Goal: Task Accomplishment & Management: Manage account settings

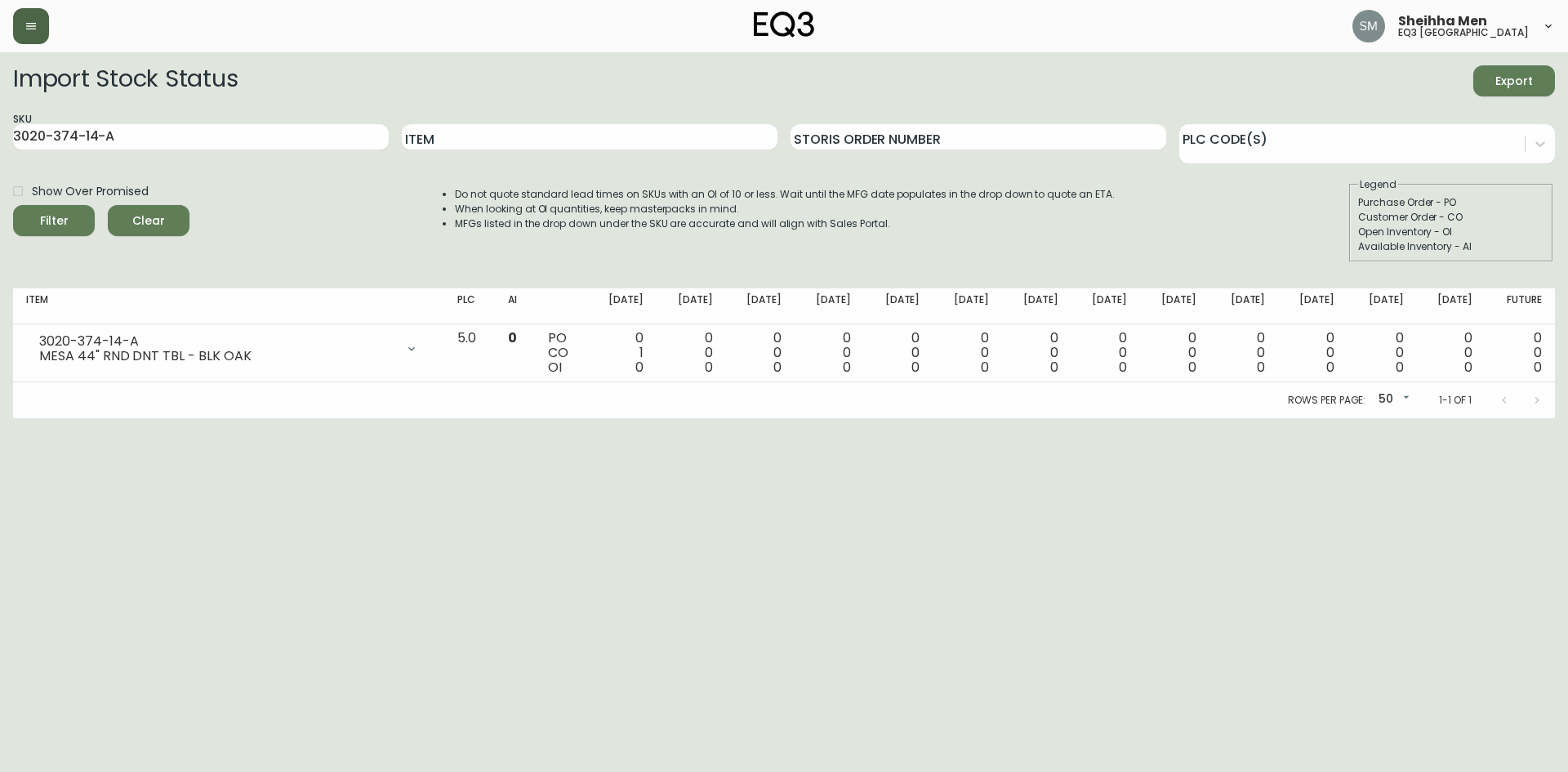
click at [48, 30] on div at bounding box center [270, 25] width 513 height 36
click at [41, 24] on button "button" at bounding box center [31, 25] width 36 height 36
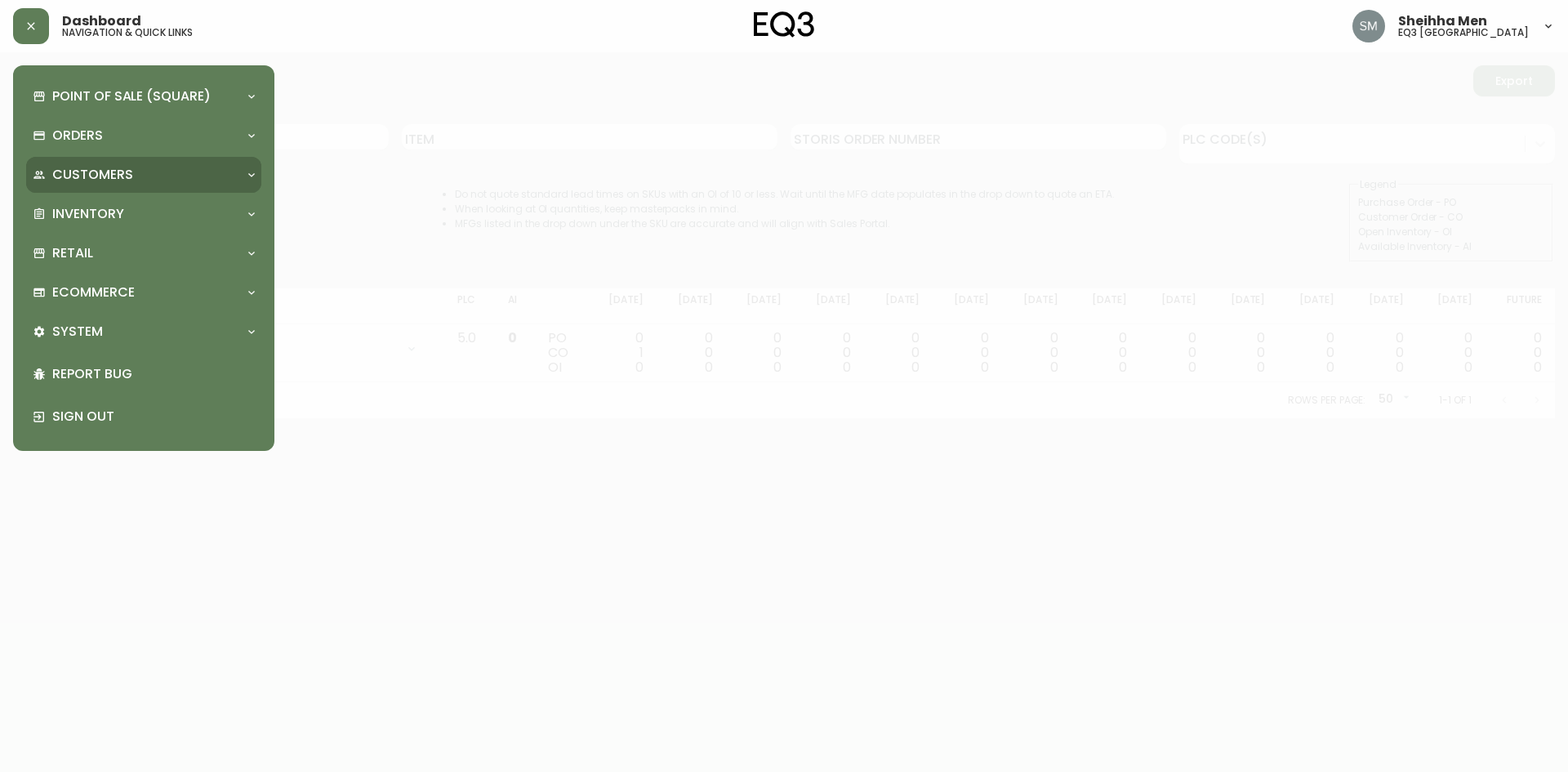
click at [127, 182] on p "Customers" at bounding box center [93, 175] width 81 height 18
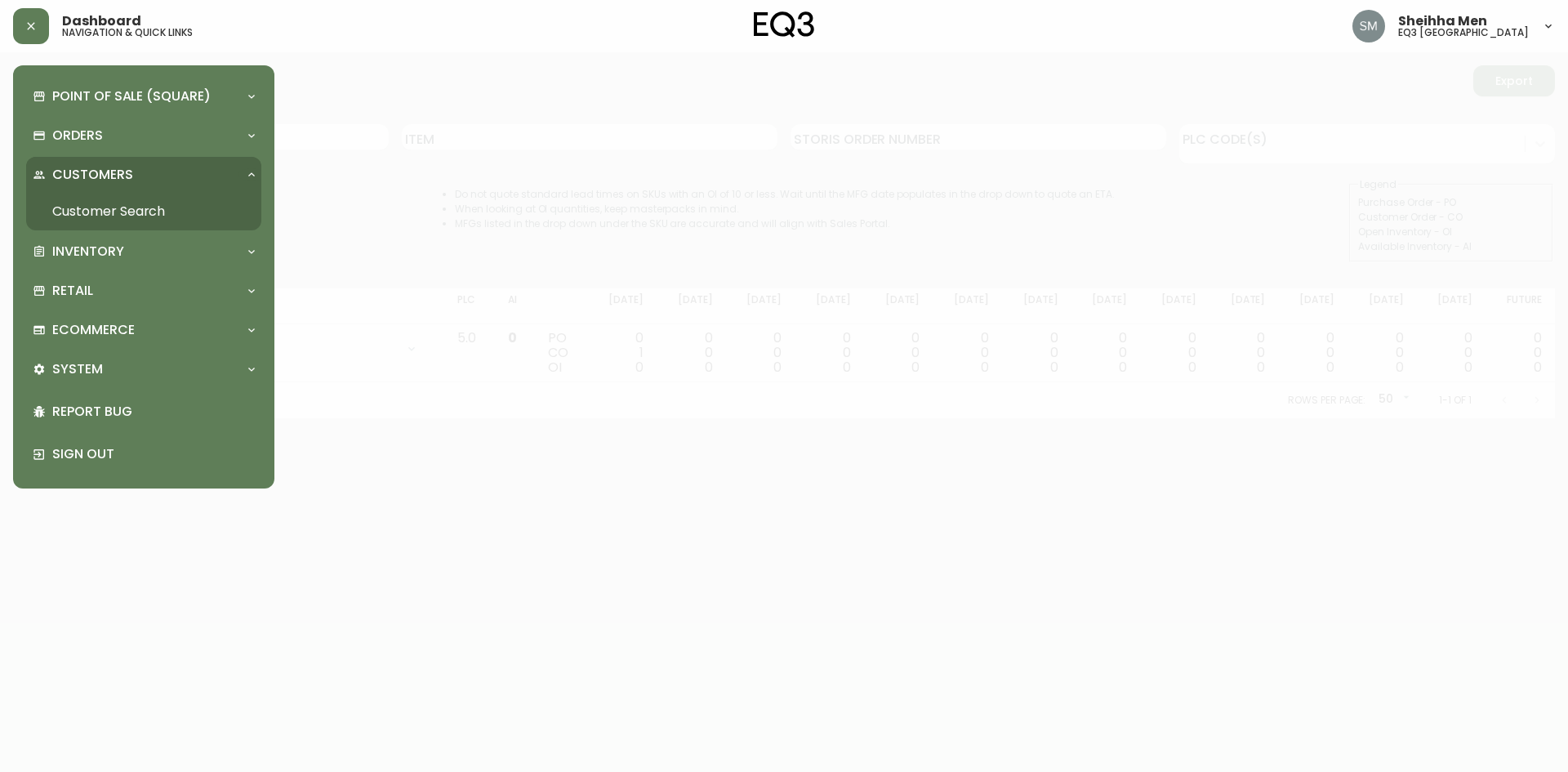
click at [126, 182] on p "Customers" at bounding box center [93, 175] width 81 height 18
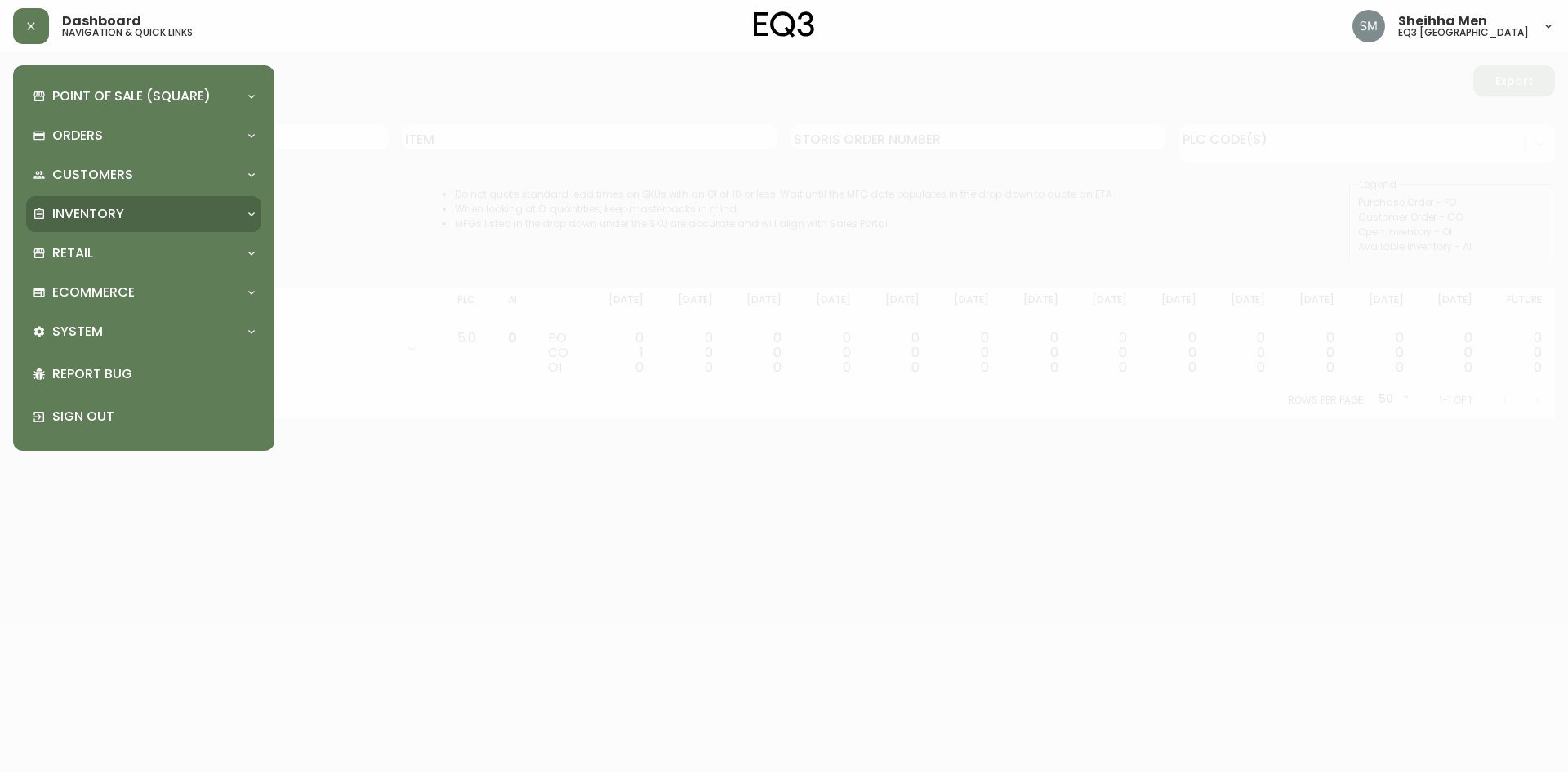
click at [151, 226] on div "Inventory" at bounding box center [144, 213] width 235 height 36
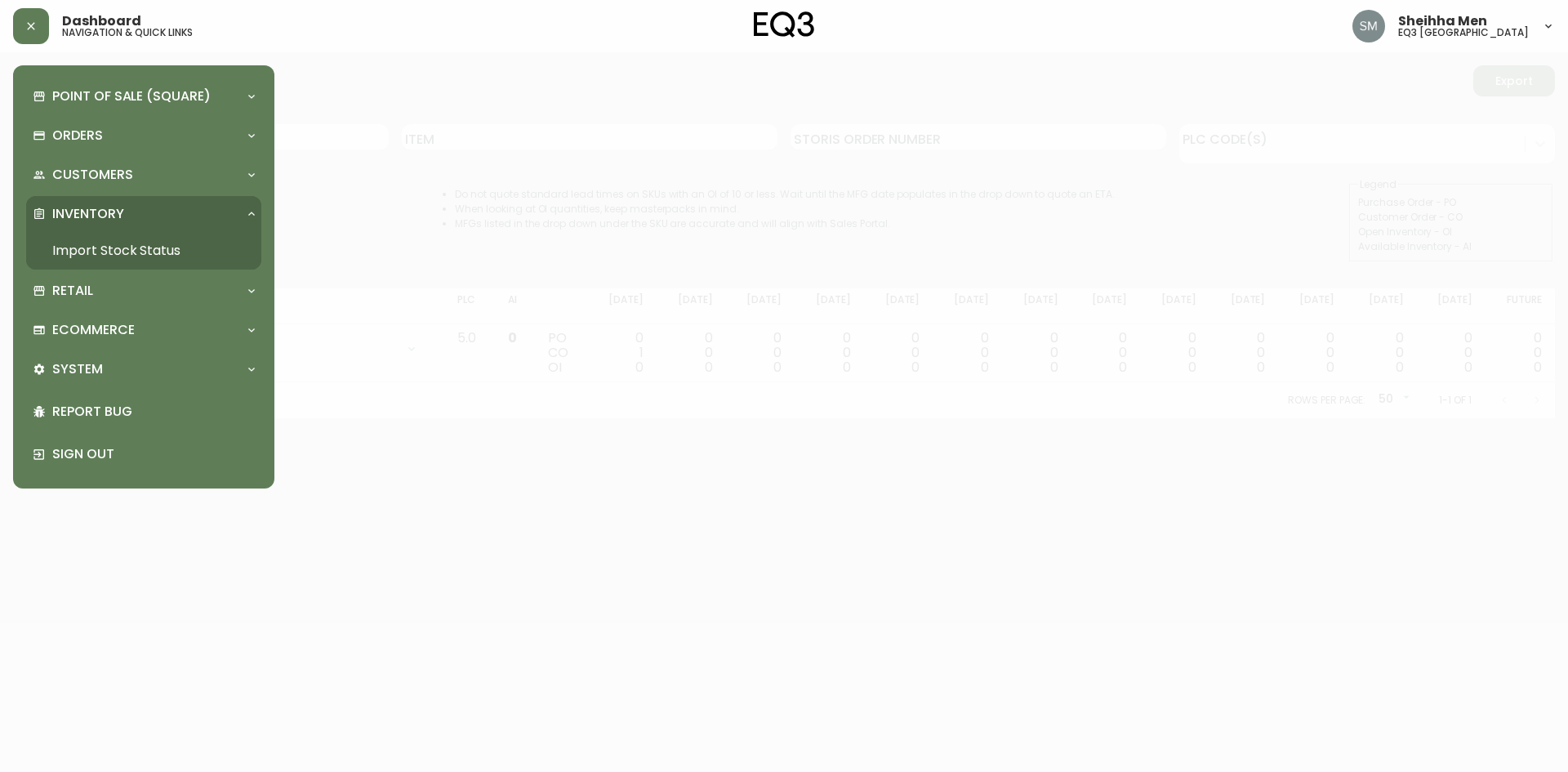
click at [141, 195] on div "Point of Sale (Square) Payments Virtual Terminal Transactions Search Terminals …" at bounding box center [144, 276] width 235 height 397
click at [142, 208] on div "Inventory" at bounding box center [135, 213] width 206 height 18
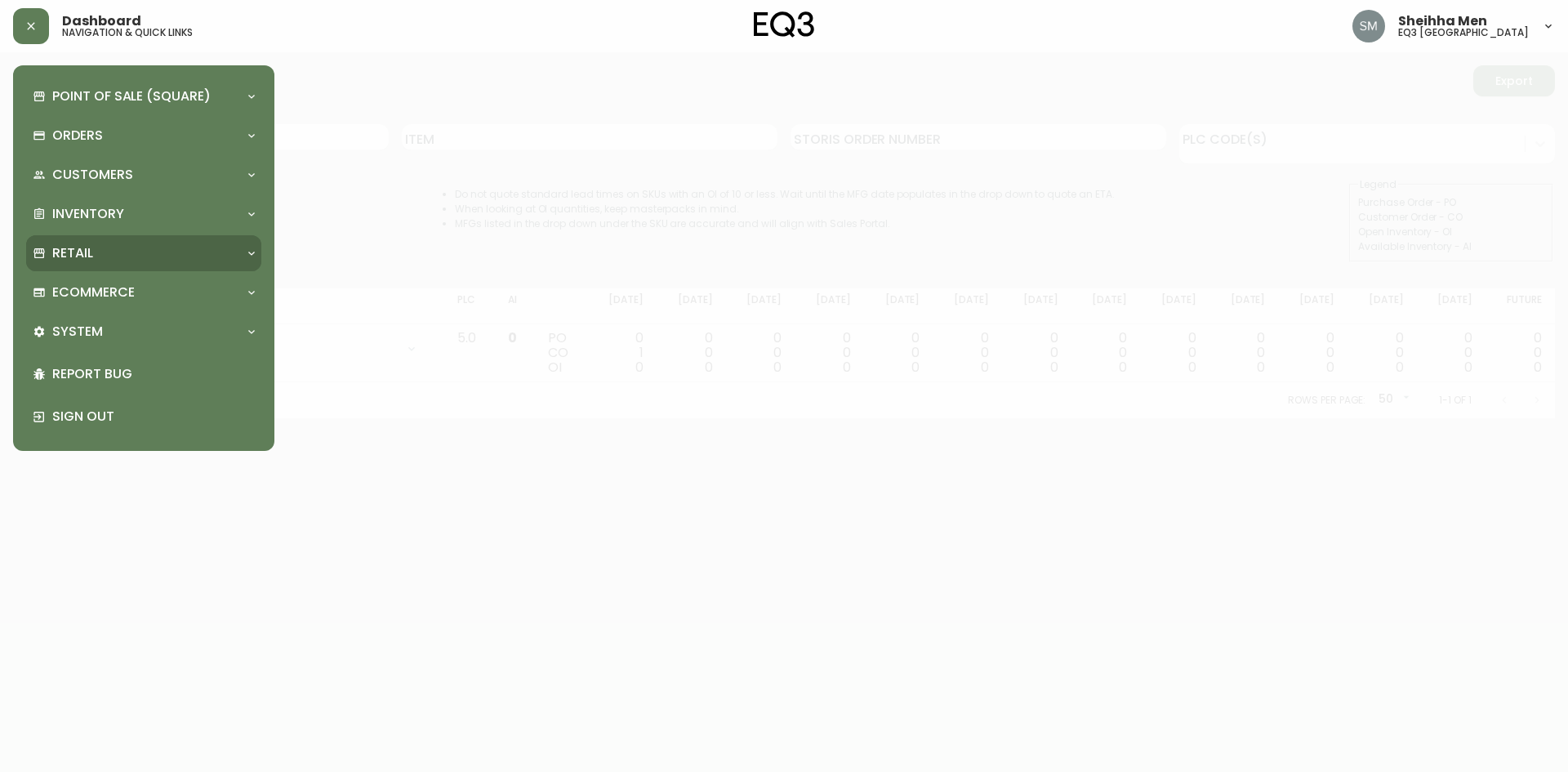
click at [149, 256] on div "Retail" at bounding box center [135, 253] width 206 height 18
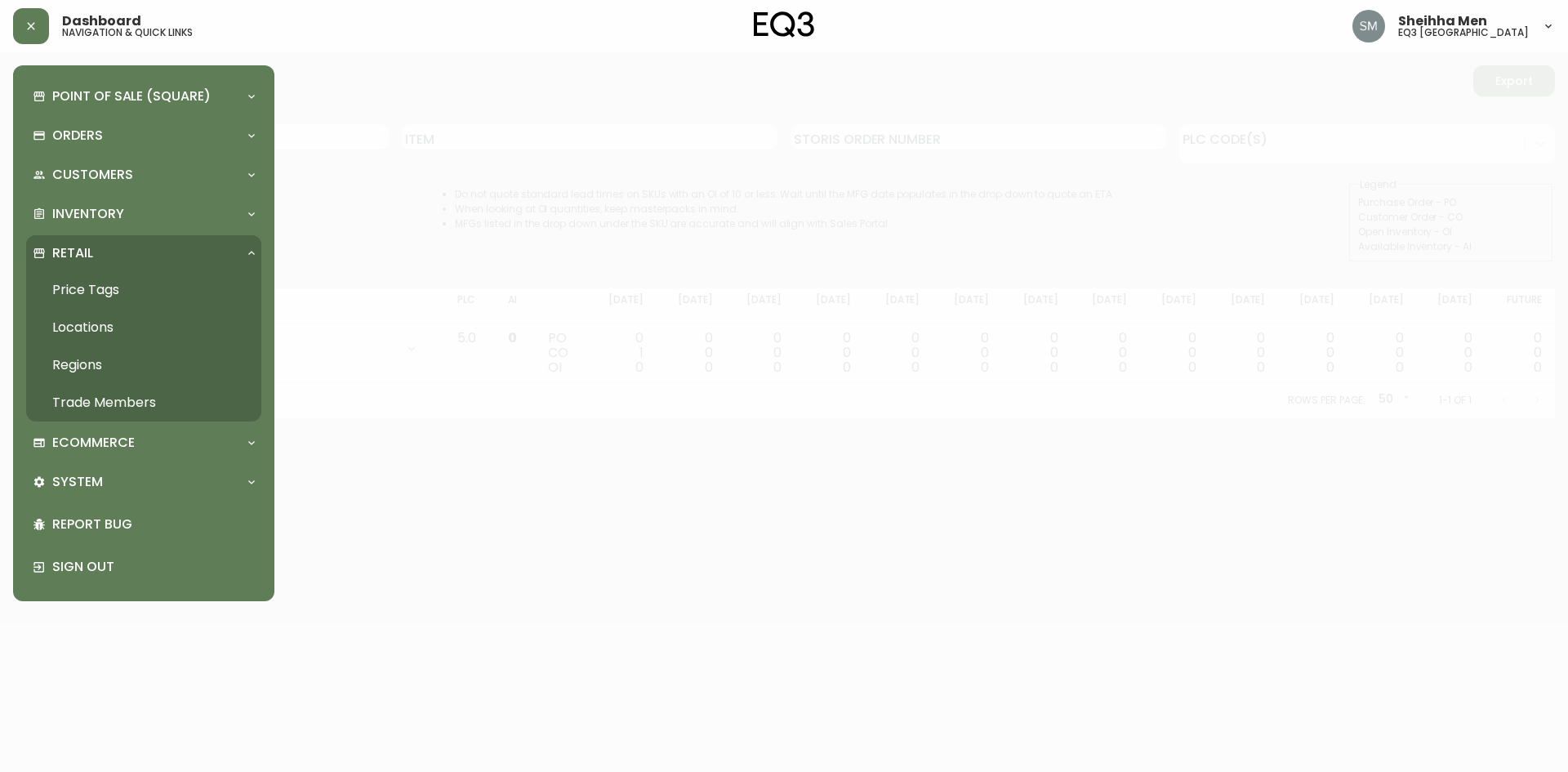
click at [148, 395] on link "Trade Members" at bounding box center [144, 402] width 235 height 38
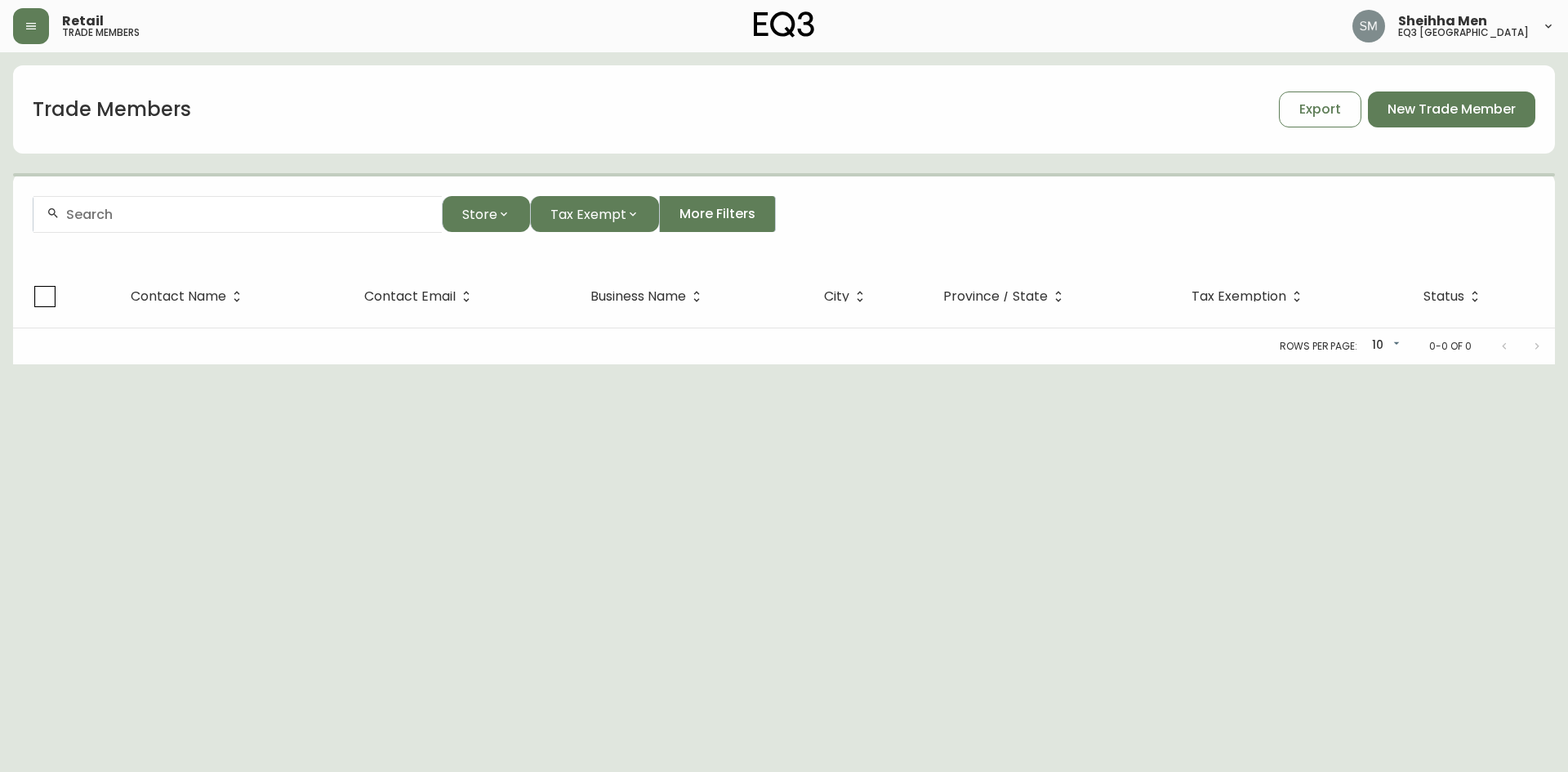
click at [288, 217] on input "text" at bounding box center [248, 214] width 363 height 15
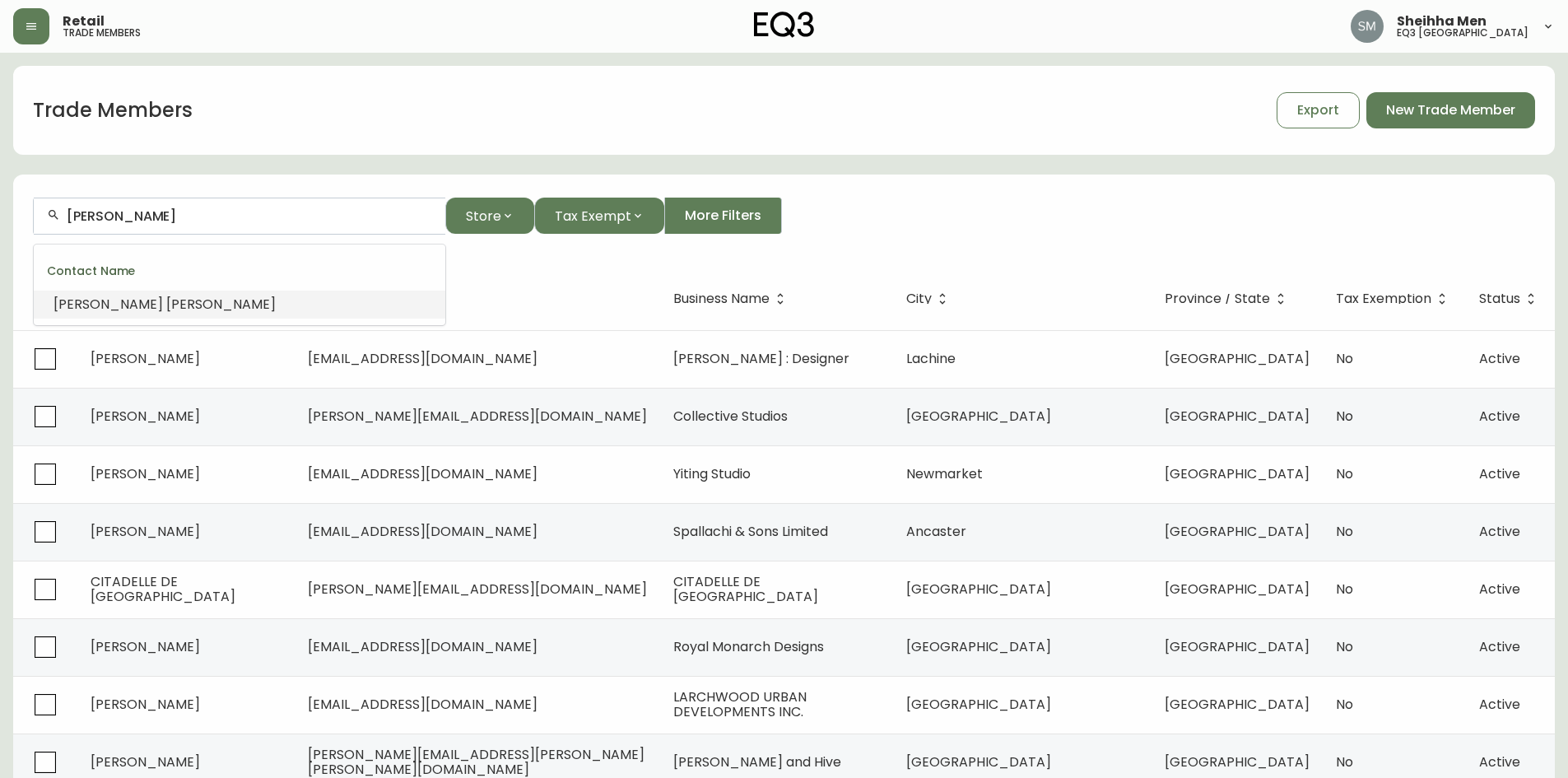
click at [274, 307] on li "[PERSON_NAME]" at bounding box center [239, 304] width 411 height 28
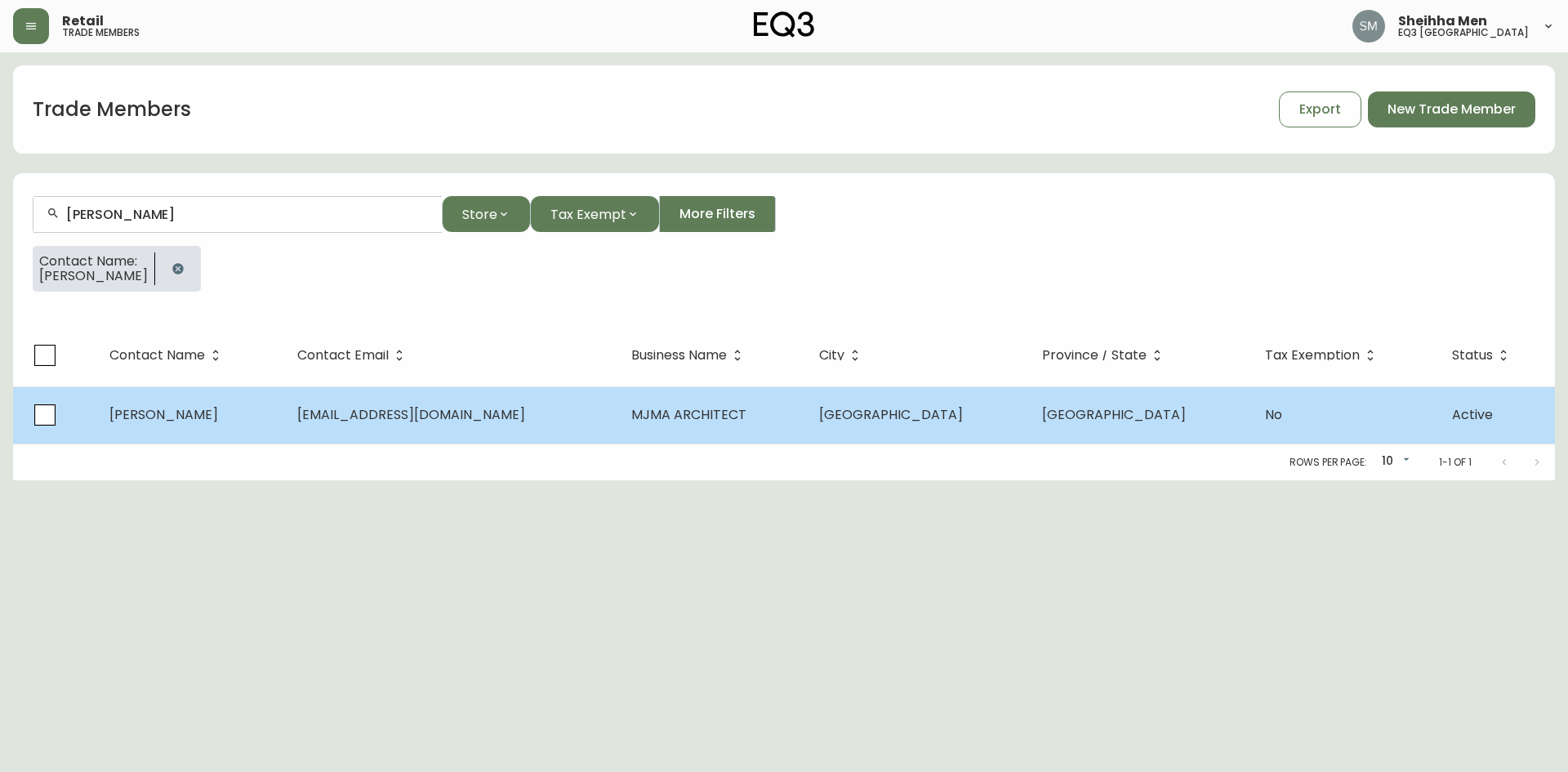
type input "[PERSON_NAME]"
click at [284, 423] on td "[PERSON_NAME]" at bounding box center [190, 414] width 188 height 57
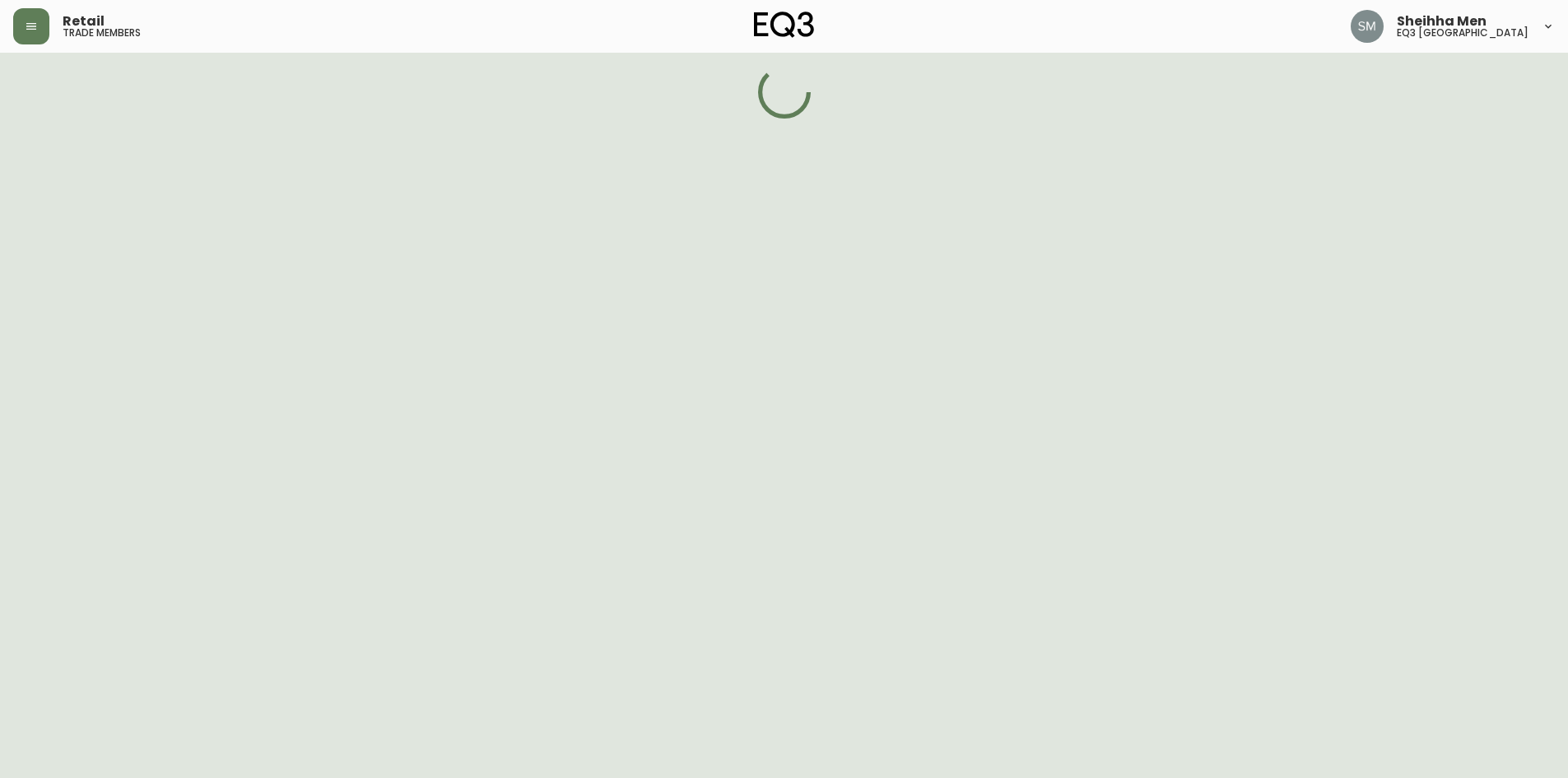
select select "ON"
select select "CA"
select select "CA_EN"
select select "Other"
select select "Architect"
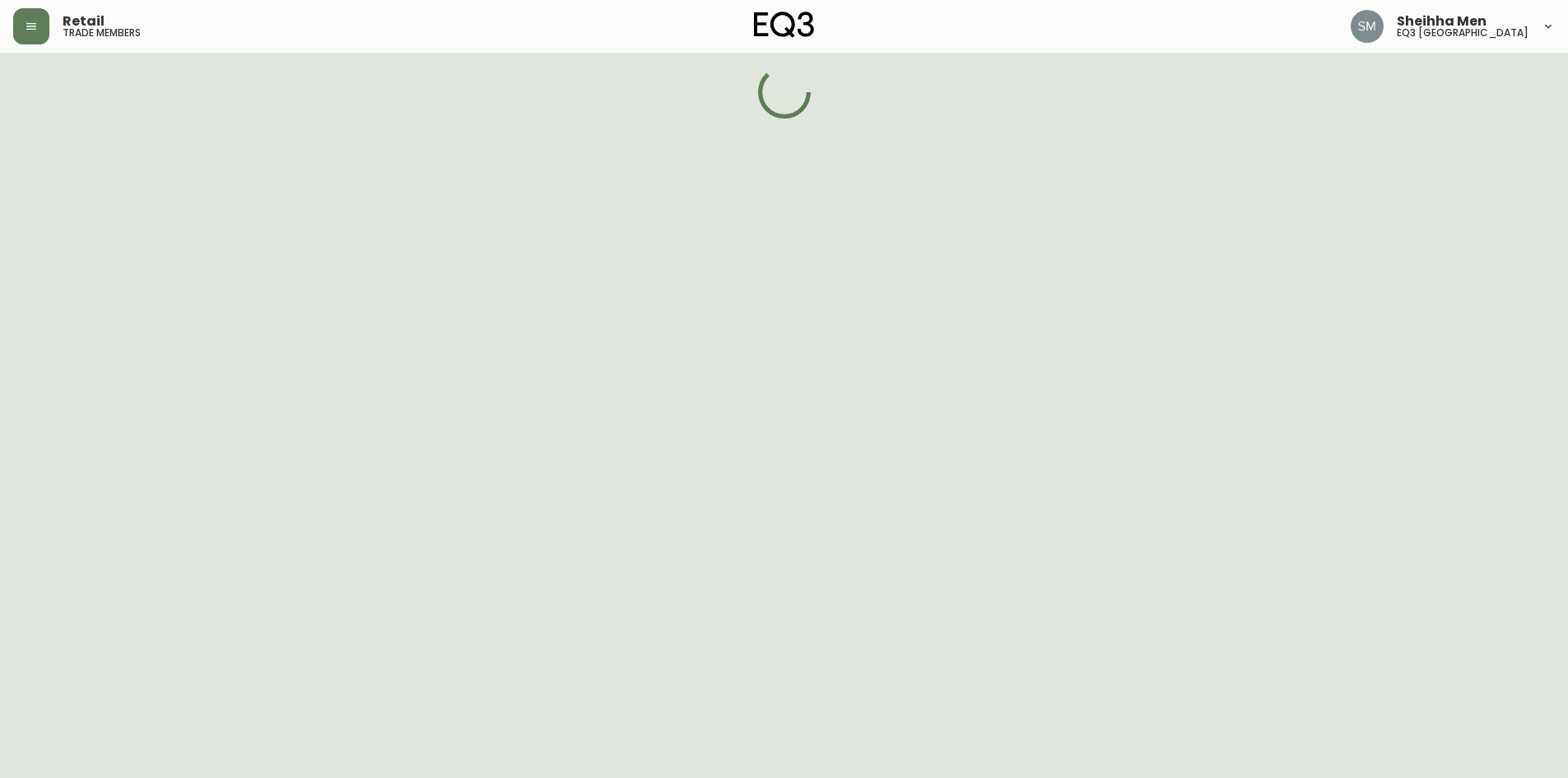
select select "false"
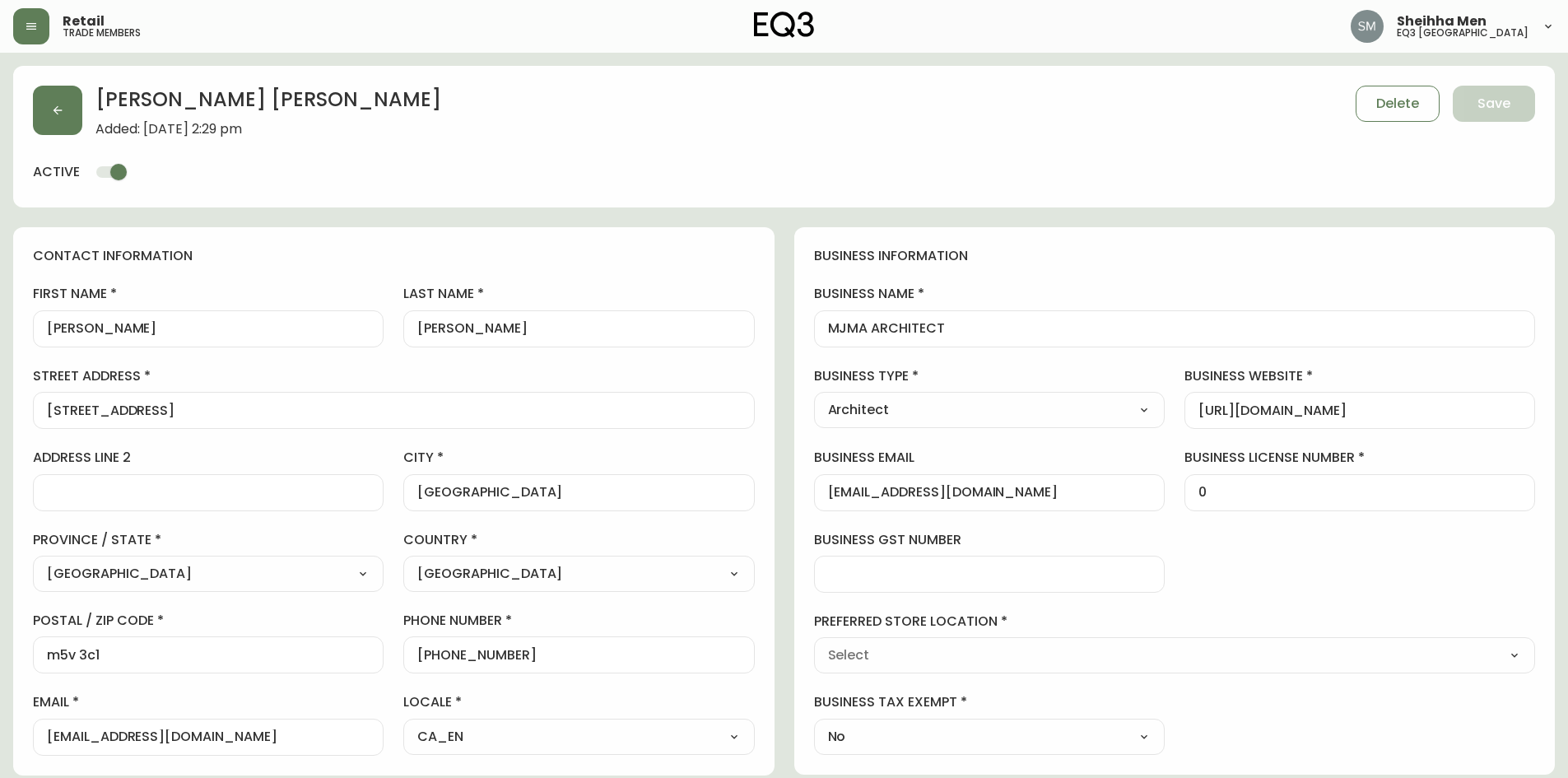
type input "EQ3 [GEOGRAPHIC_DATA]"
select select "cjw10z96r006i6gs06enveott"
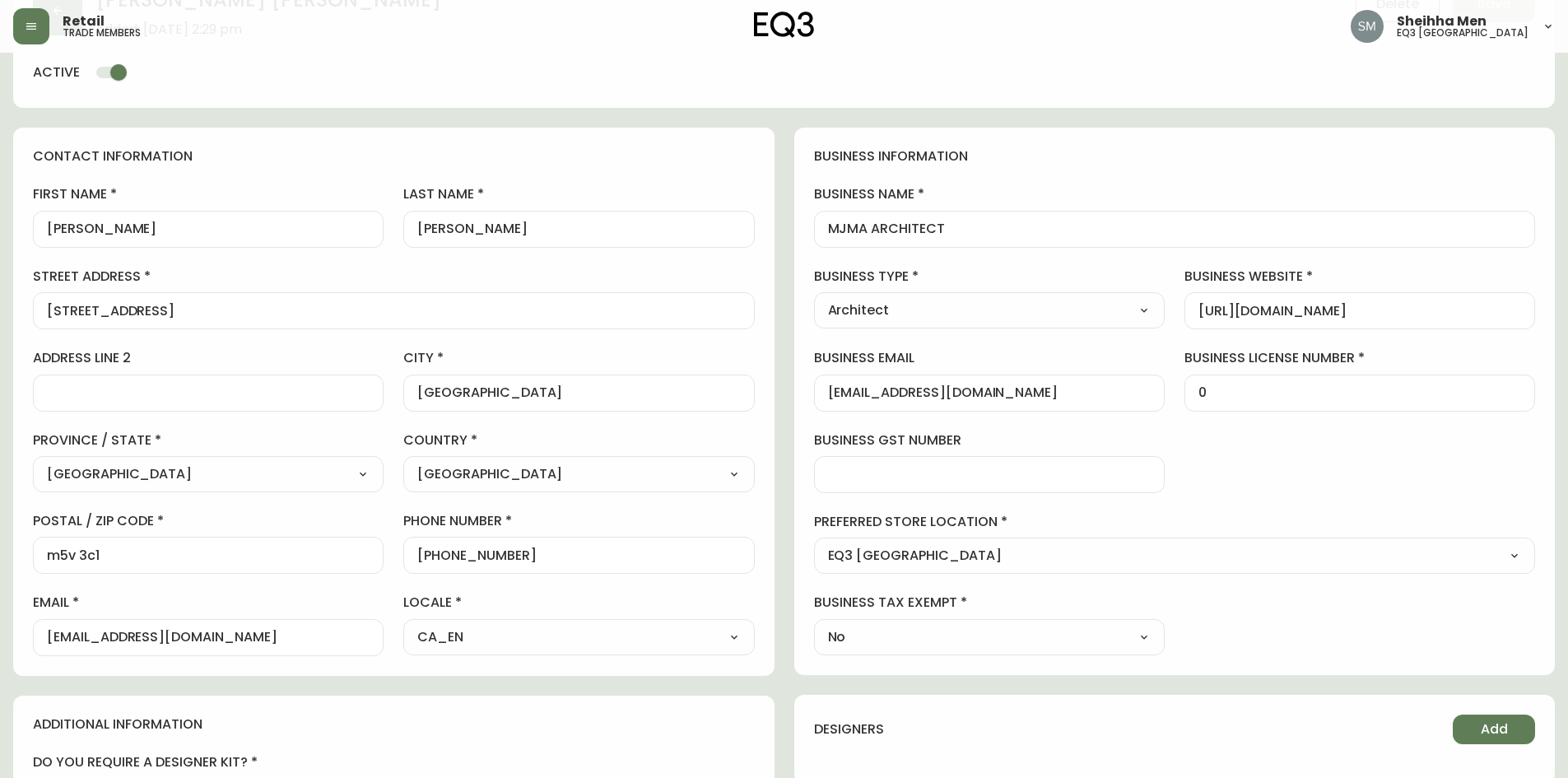
scroll to position [83, 0]
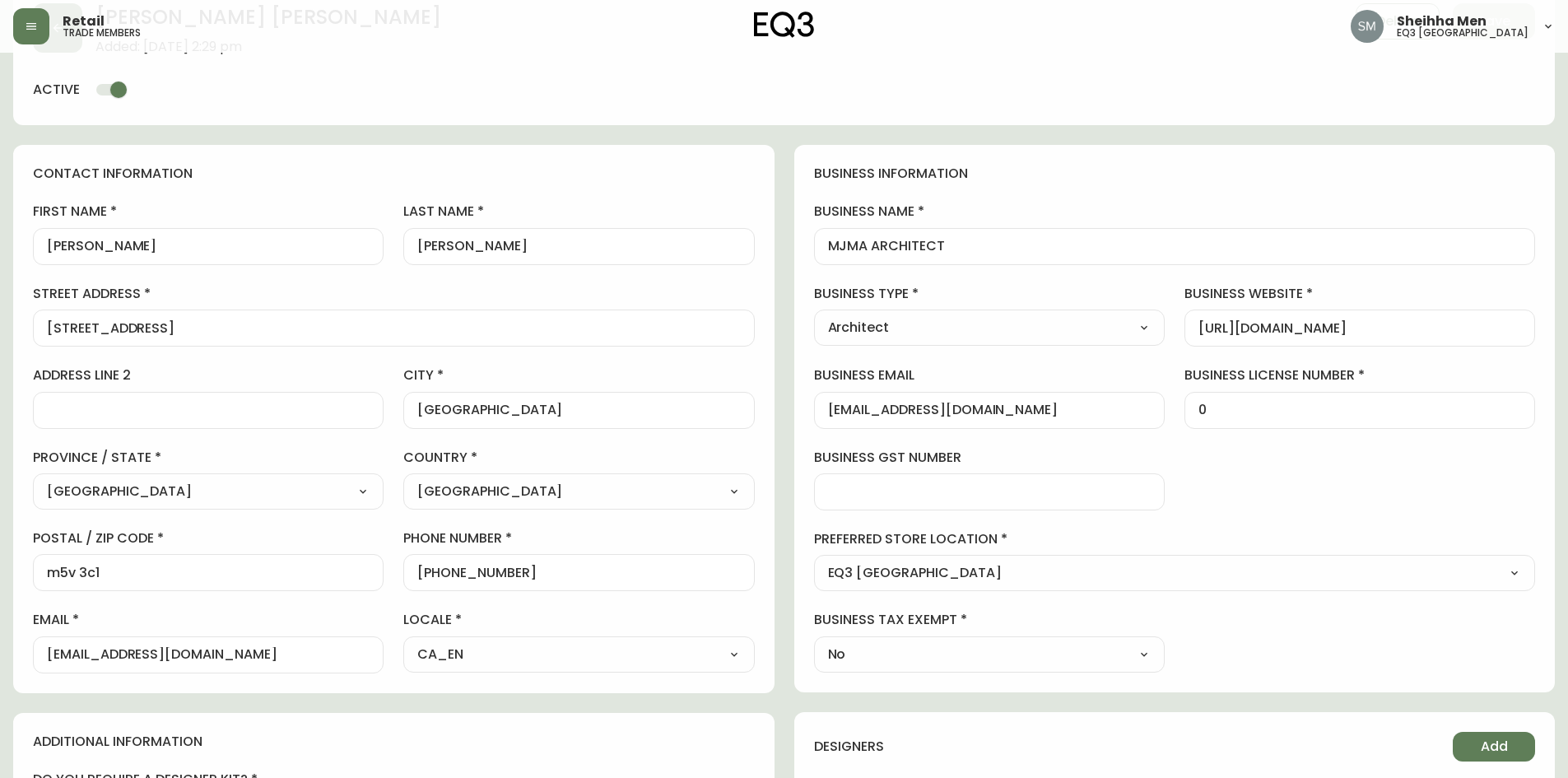
click at [1471, 352] on div "business information business name MJMA ARCHITECT business type Architect Selec…" at bounding box center [1175, 418] width 762 height 548
drag, startPoint x: 415, startPoint y: 187, endPoint x: 788, endPoint y: 255, distance: 379.1
click at [660, 257] on div "contact information first name [PERSON_NAME] last name [PERSON_NAME][GEOGRAPHIC…" at bounding box center [394, 419] width 762 height 548
click at [701, 216] on label "last name" at bounding box center [579, 211] width 350 height 18
click at [701, 238] on input "[PERSON_NAME]" at bounding box center [579, 246] width 323 height 16
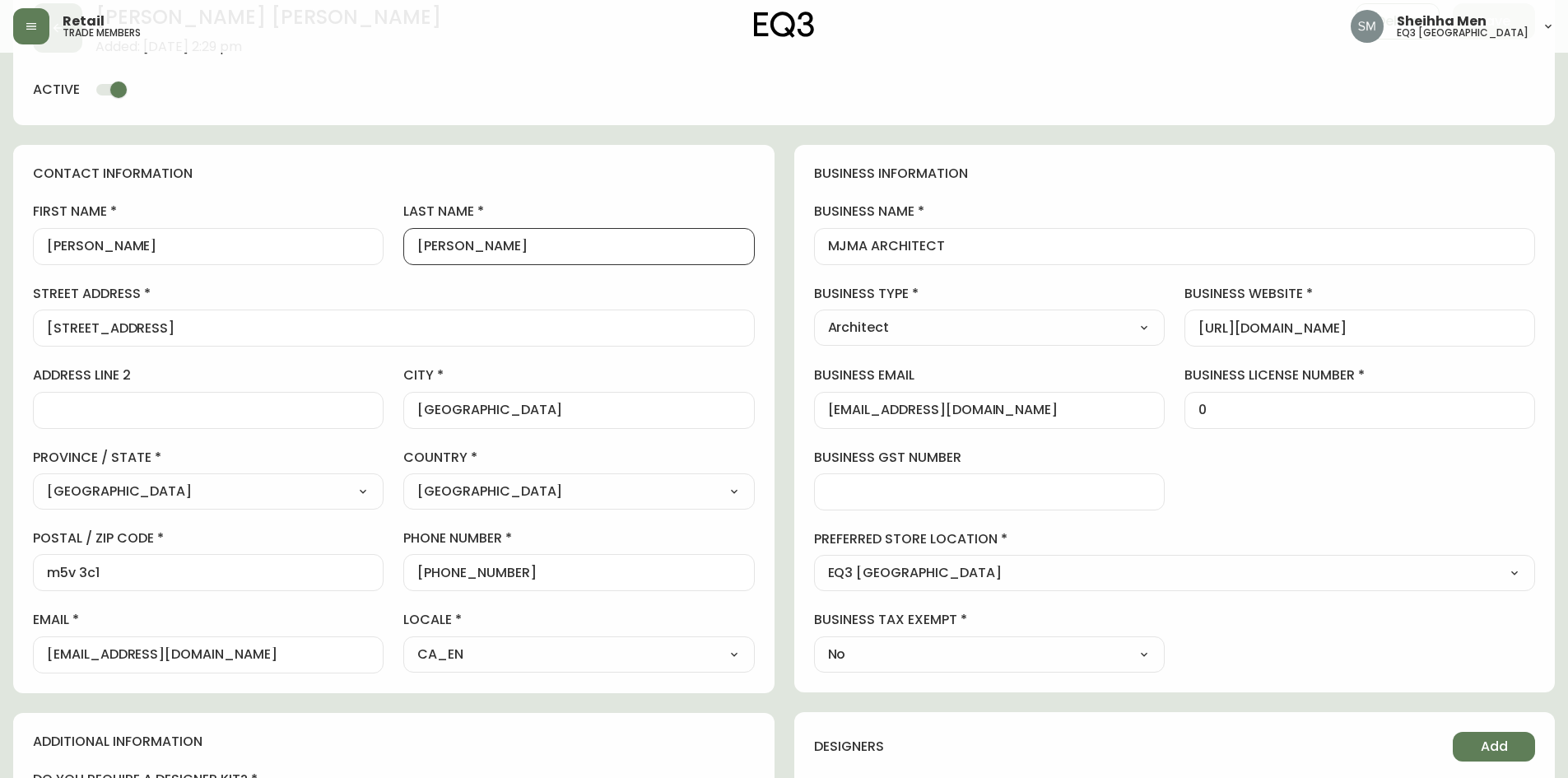
click at [699, 238] on input "[PERSON_NAME]" at bounding box center [579, 246] width 323 height 16
click at [151, 128] on form "[PERSON_NAME] Added: [DATE] 2:29 pm Delete Save active contact information firs…" at bounding box center [784, 635] width 1542 height 1304
click at [1405, 330] on input "[URL][DOMAIN_NAME]" at bounding box center [1360, 328] width 323 height 16
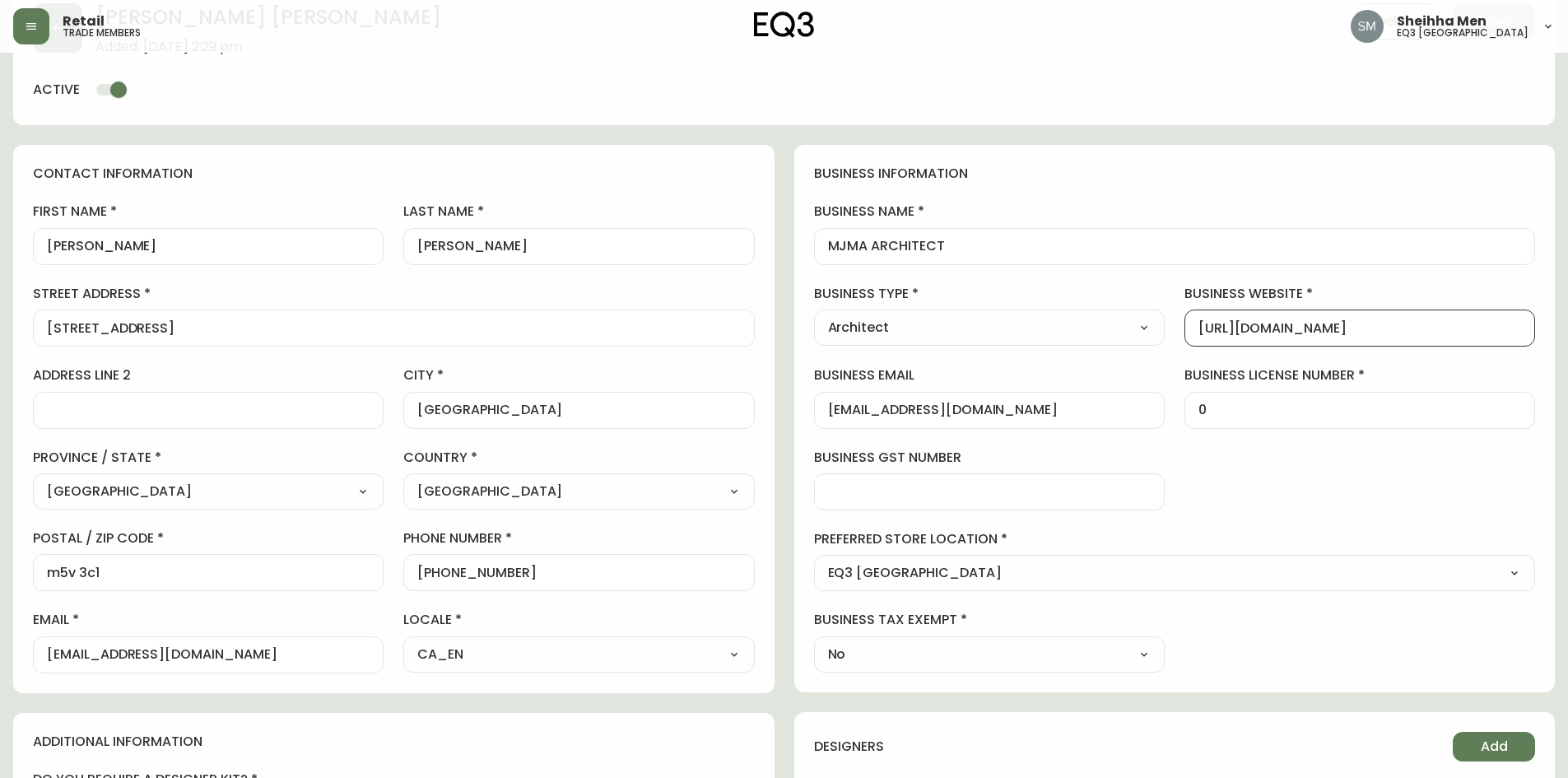
click at [1155, 139] on form "[PERSON_NAME] Added: [DATE] 2:29 pm Delete Save active contact information firs…" at bounding box center [784, 635] width 1542 height 1304
click at [1405, 325] on input "[URL][DOMAIN_NAME]" at bounding box center [1360, 328] width 323 height 16
click at [1321, 412] on input "0" at bounding box center [1360, 410] width 323 height 16
click at [1117, 403] on input "[EMAIL_ADDRESS][DOMAIN_NAME]" at bounding box center [989, 410] width 323 height 16
click at [1095, 251] on input "MJMA ARCHITECT" at bounding box center [1174, 246] width 694 height 16
